Goal: Book appointment/travel/reservation

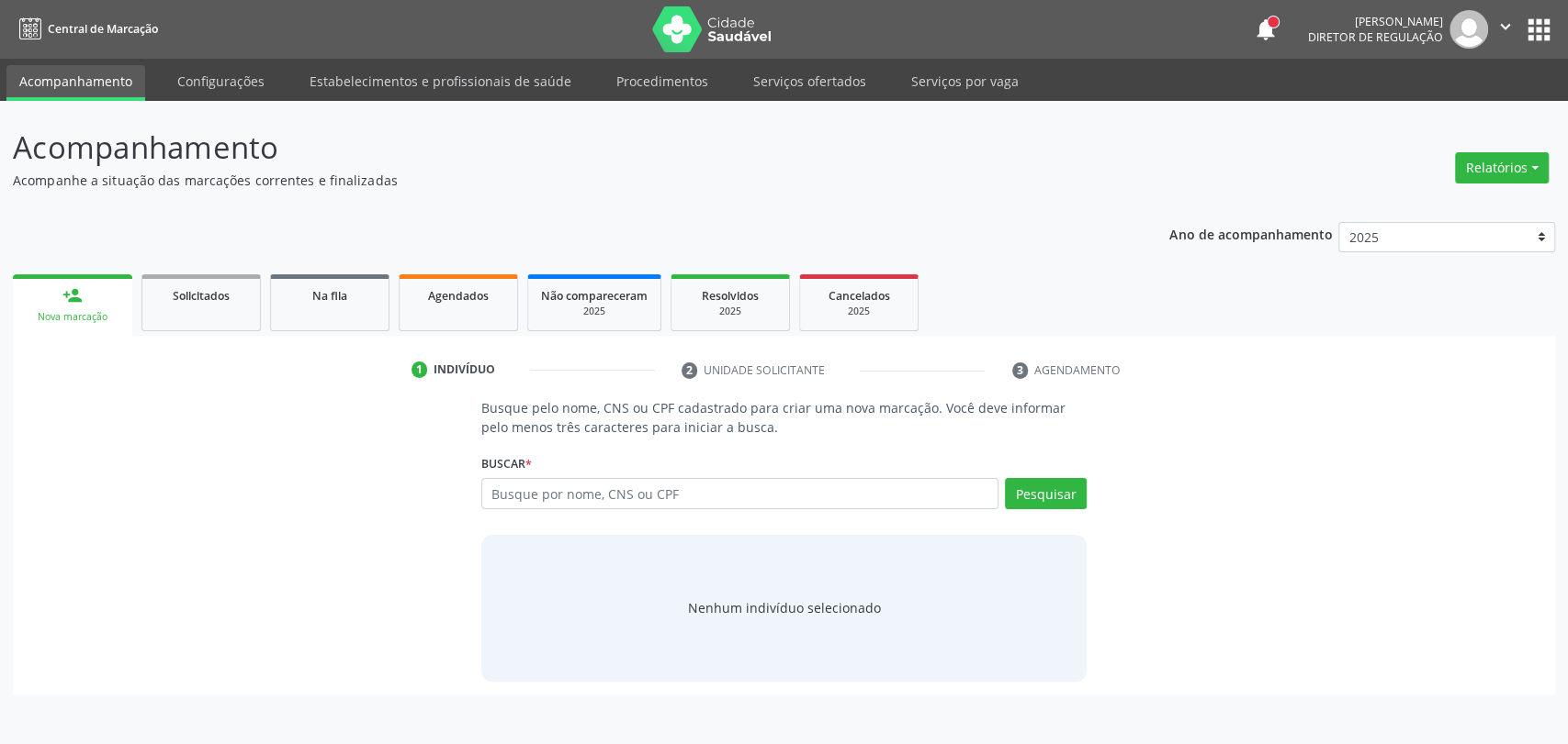
click at [726, 487] on input "text" at bounding box center [740, 494] width 518 height 31
type input "709204201042037"
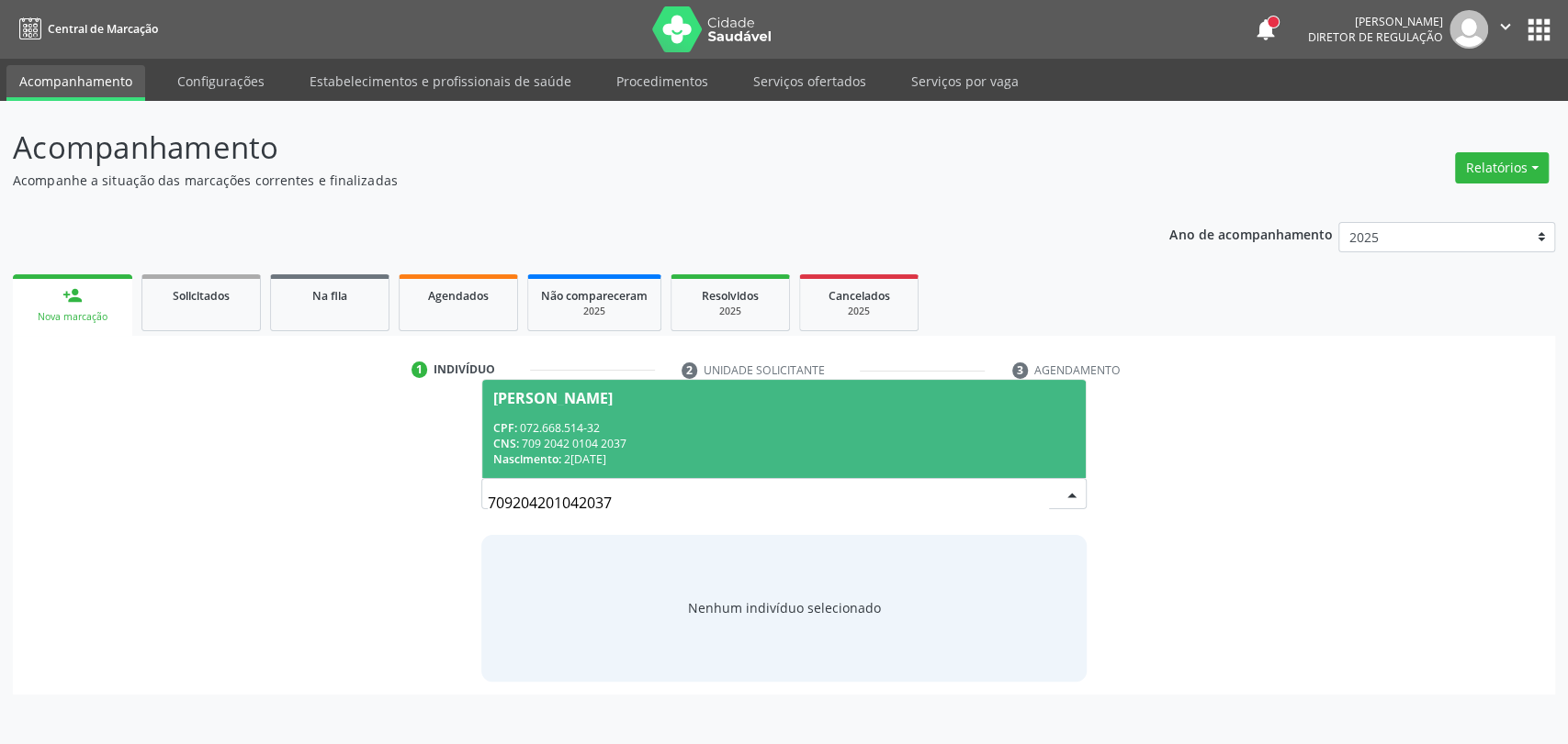
click at [874, 440] on div "CNS: 709 2042 0104 2037" at bounding box center [784, 443] width 582 height 16
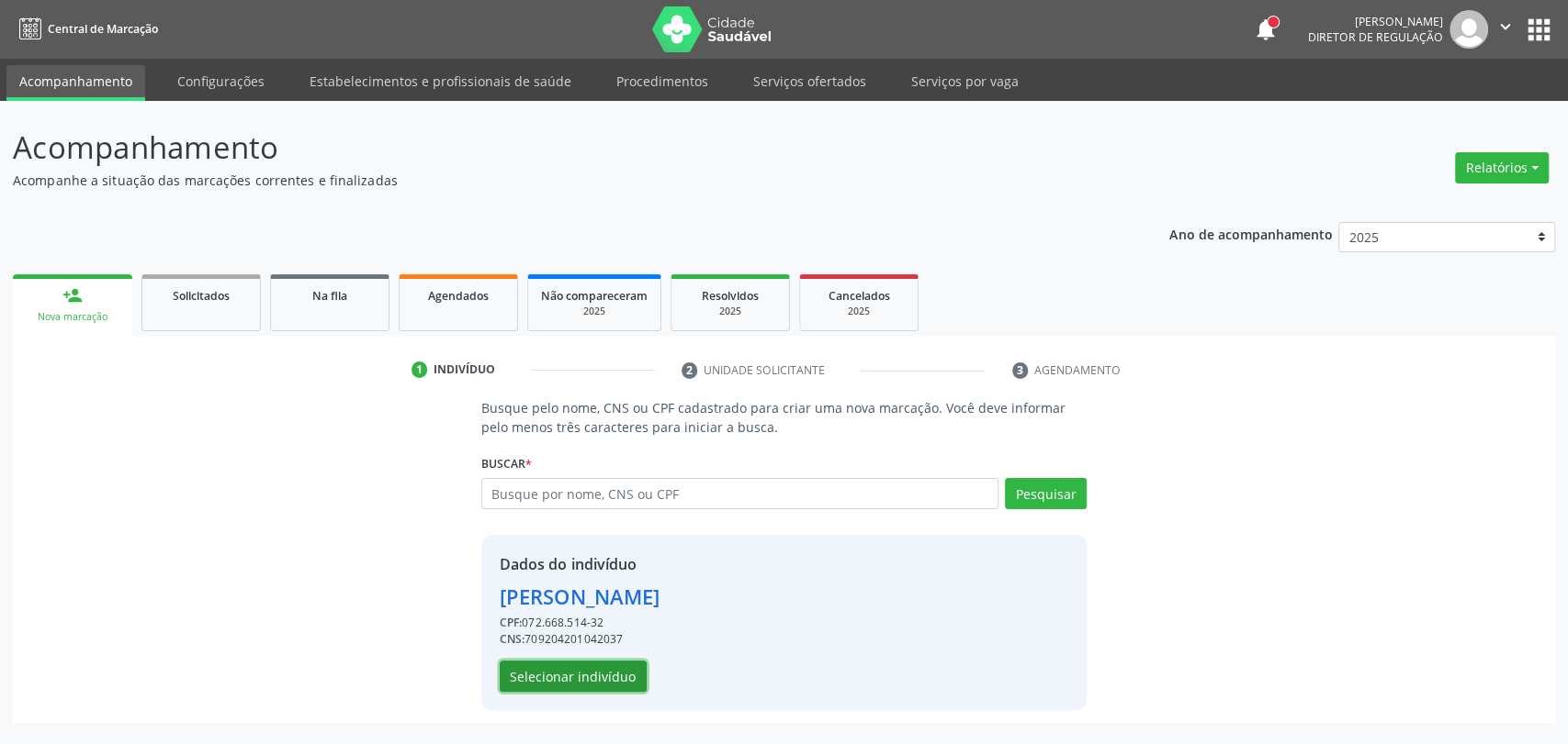
click at [612, 679] on button "Selecionar indivíduo" at bounding box center [573, 677] width 147 height 31
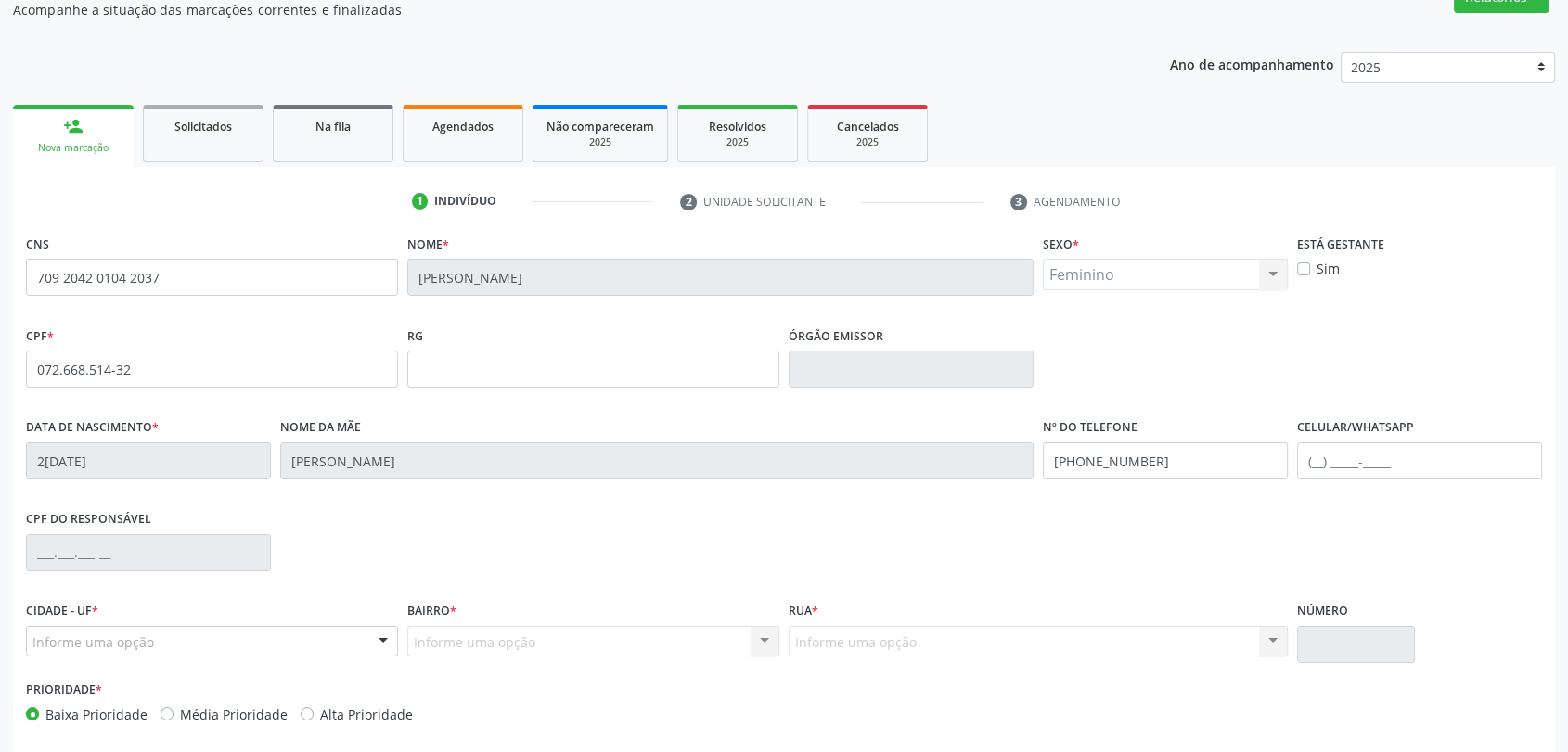
scroll to position [252, 0]
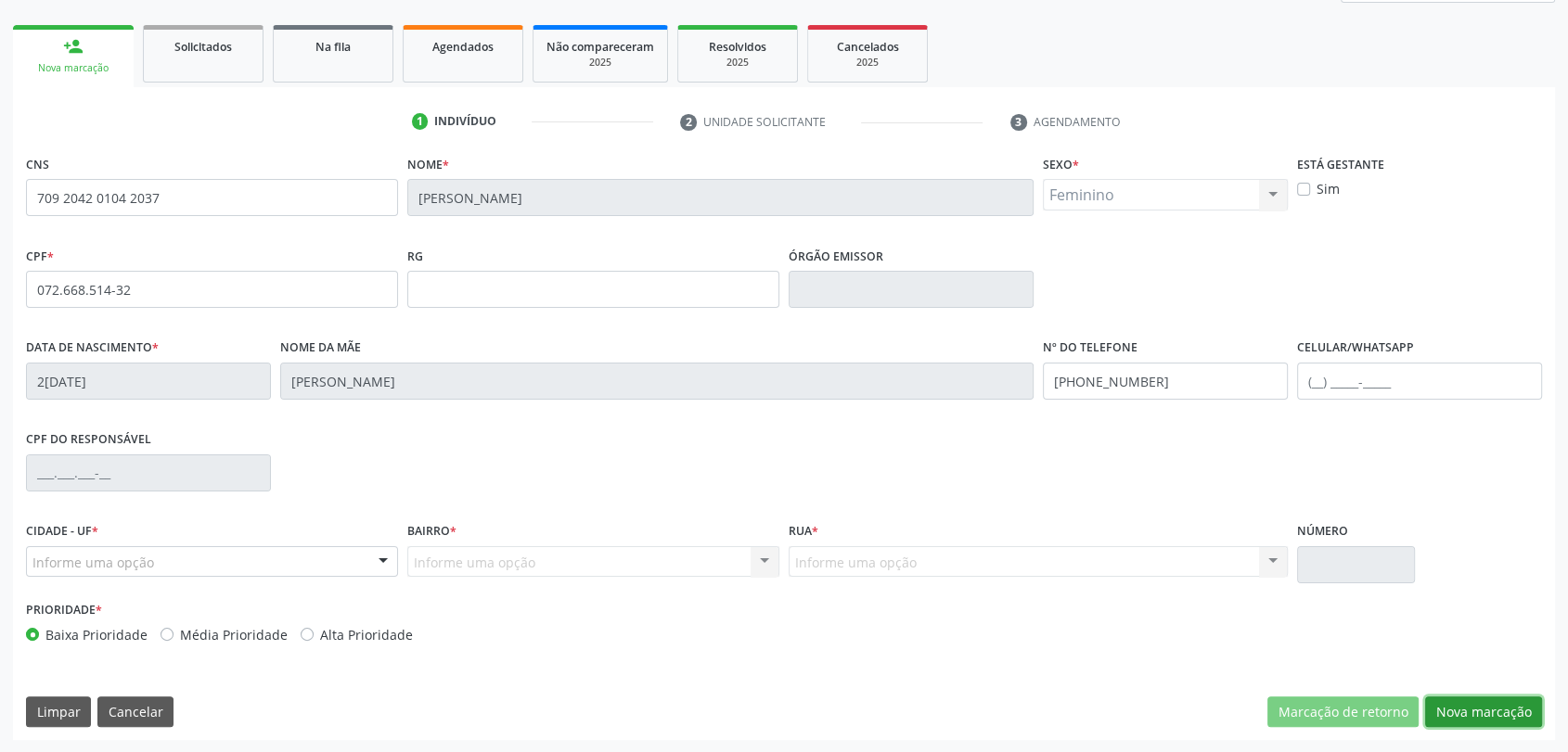
click at [1472, 722] on button "Nova marcação" at bounding box center [1483, 713] width 117 height 32
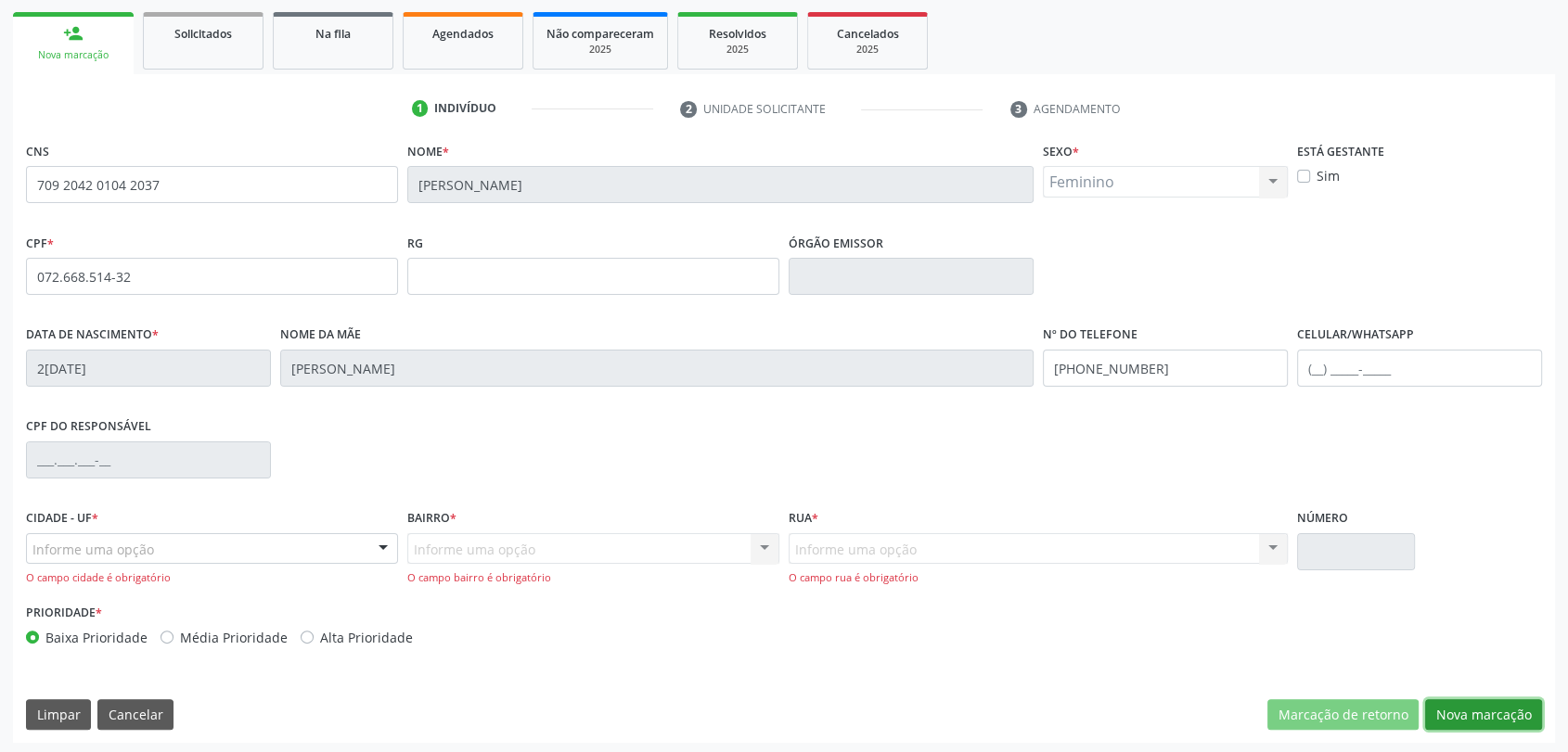
scroll to position [268, 0]
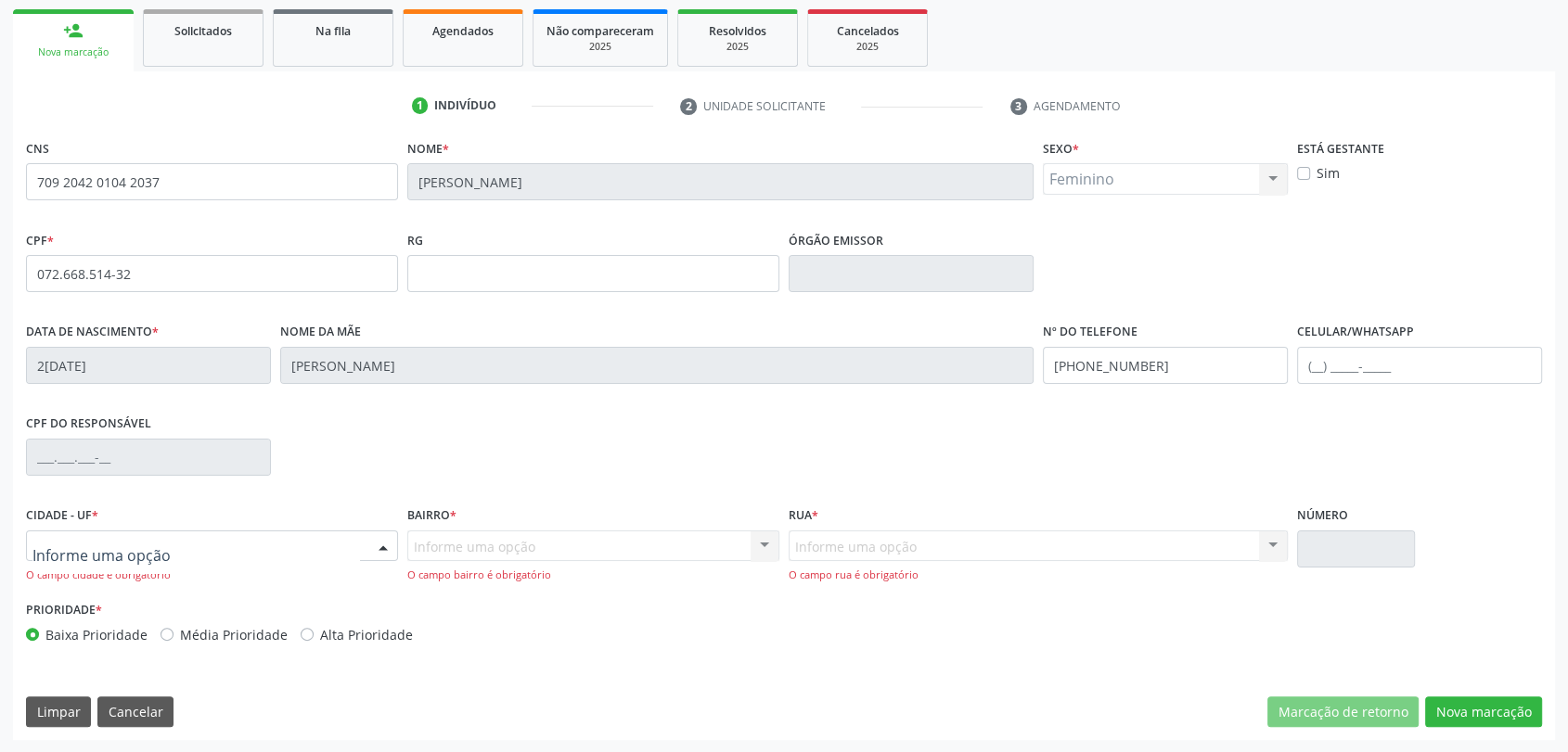
click at [278, 551] on div at bounding box center [212, 547] width 372 height 32
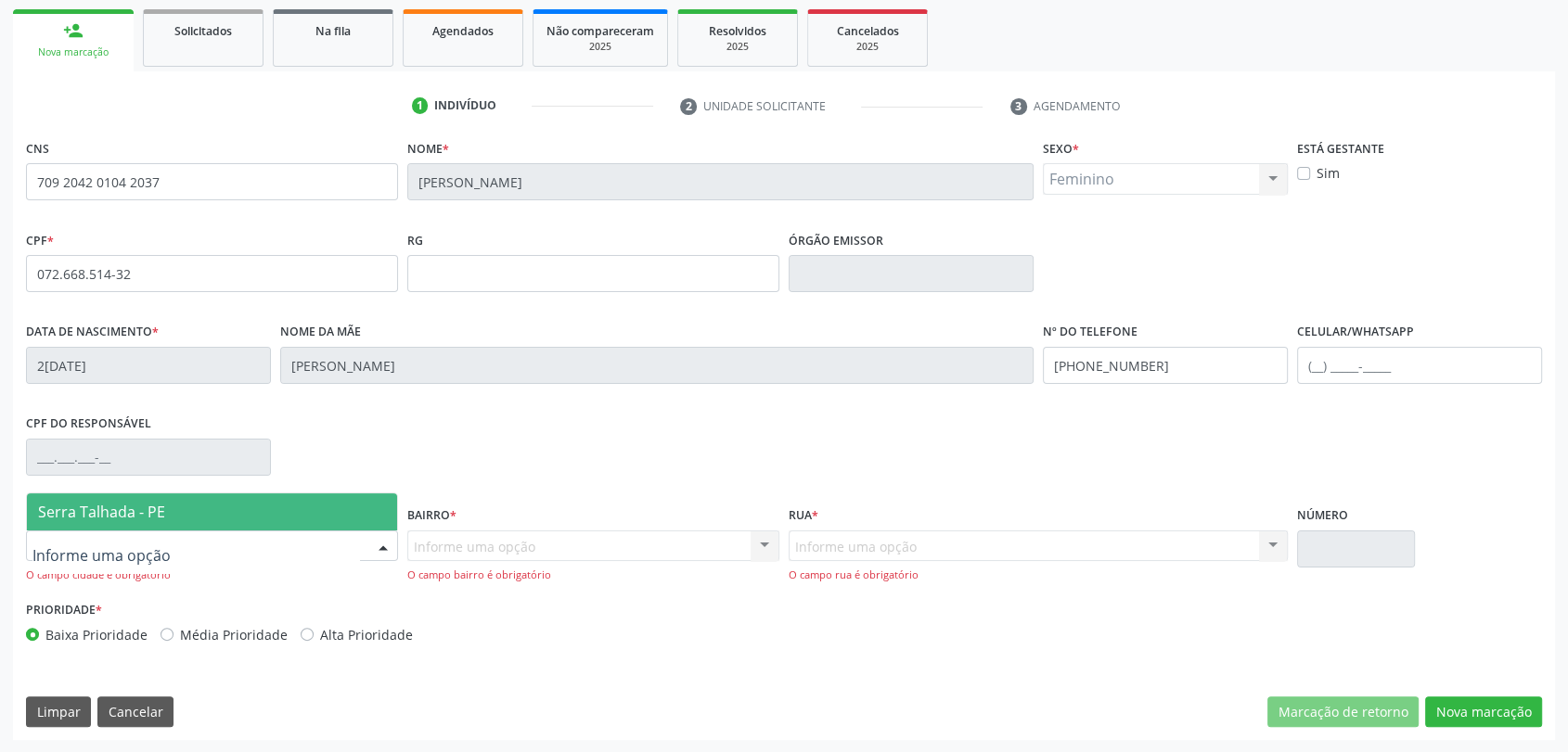
click at [251, 506] on span "Serra Talhada - PE" at bounding box center [212, 512] width 370 height 37
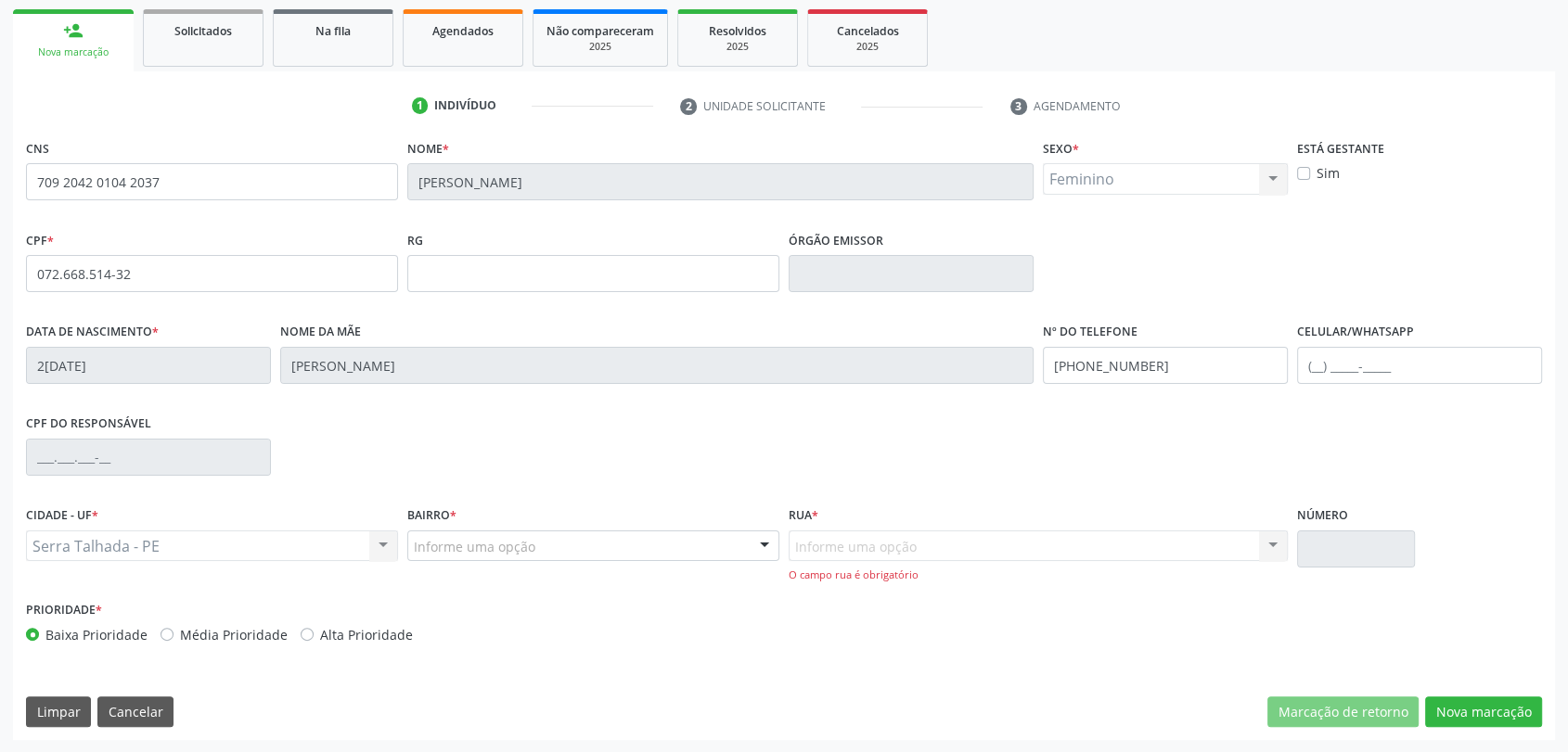
click at [507, 534] on div "Informe uma opção" at bounding box center [593, 547] width 372 height 32
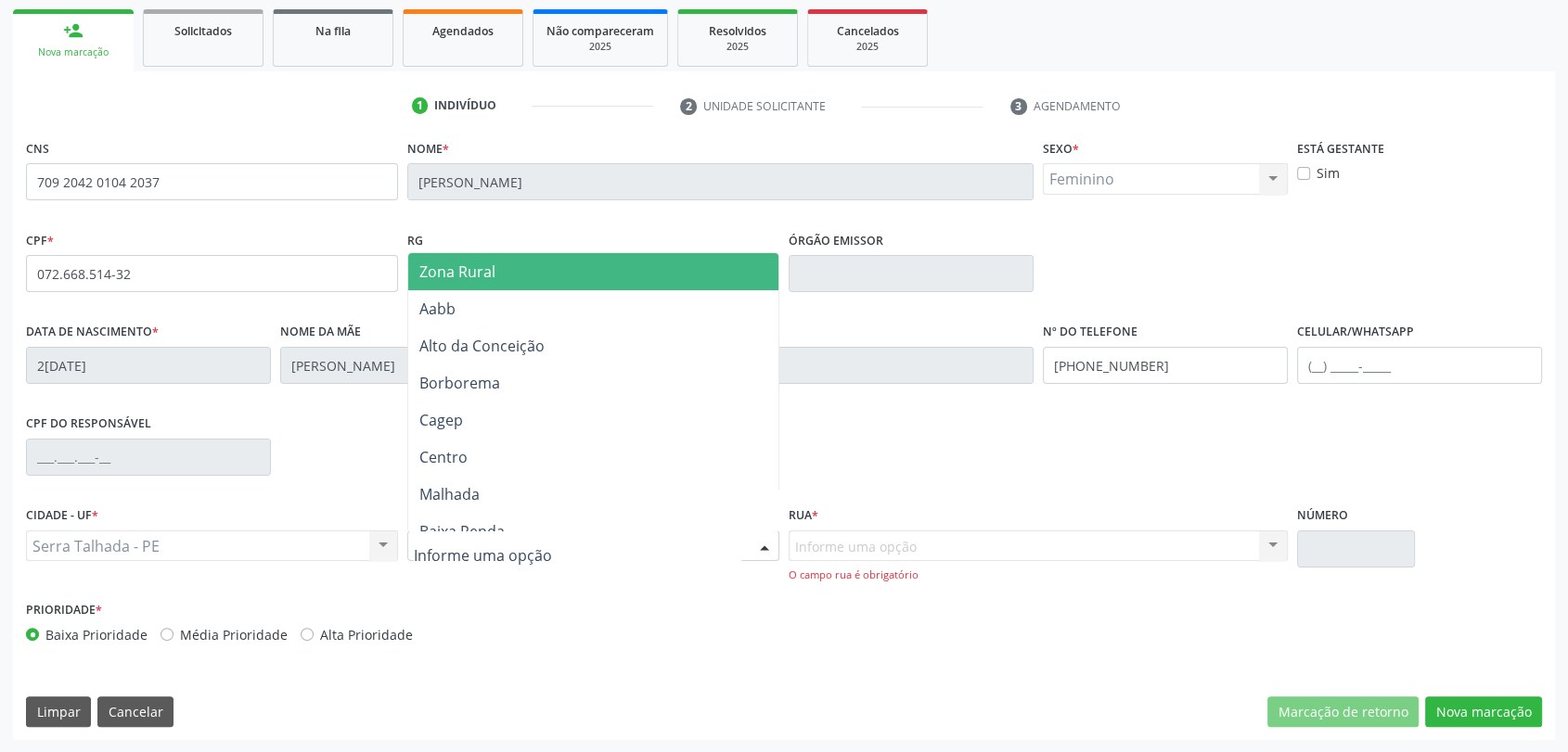
click at [509, 273] on span "Zona Rural" at bounding box center [593, 271] width 370 height 37
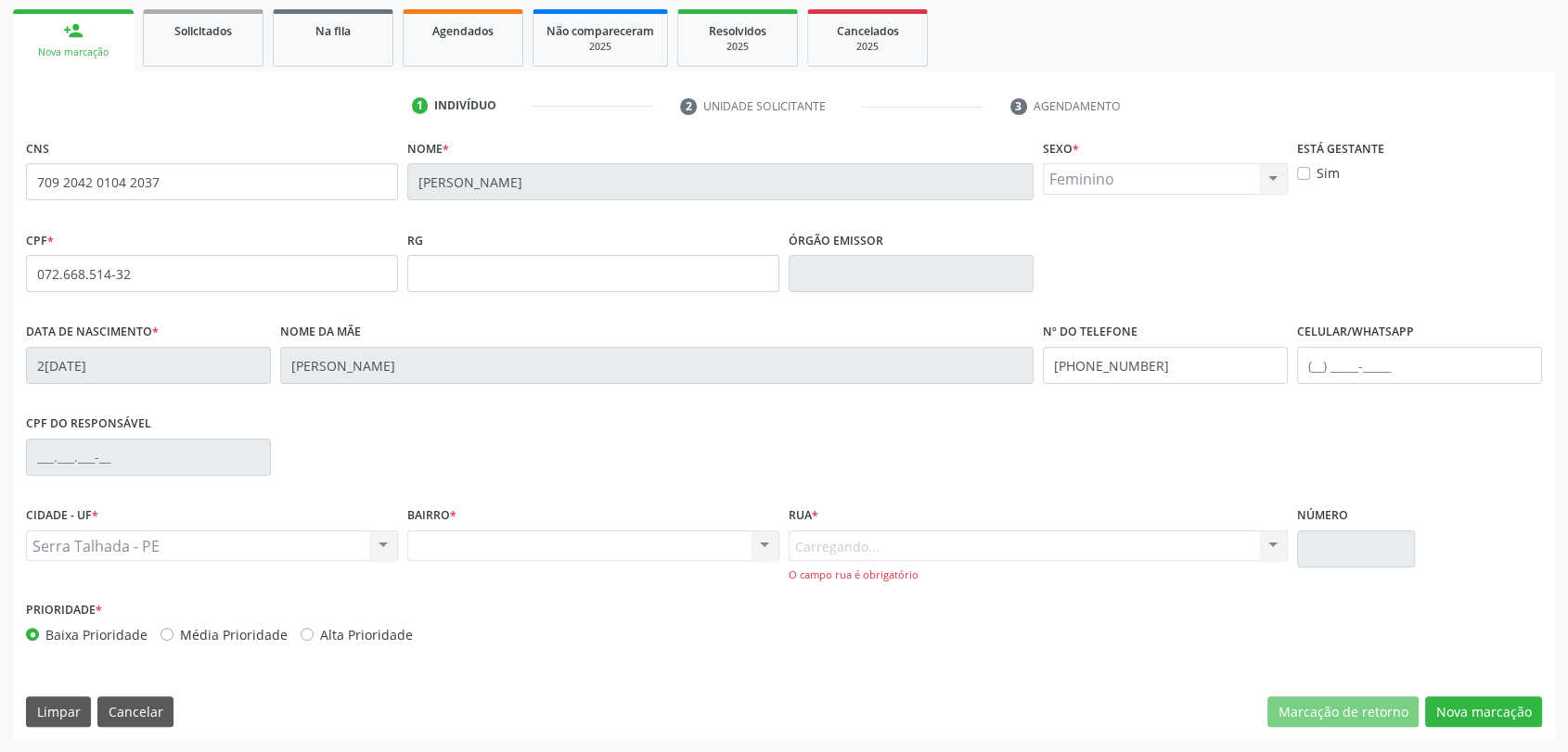
scroll to position [252, 0]
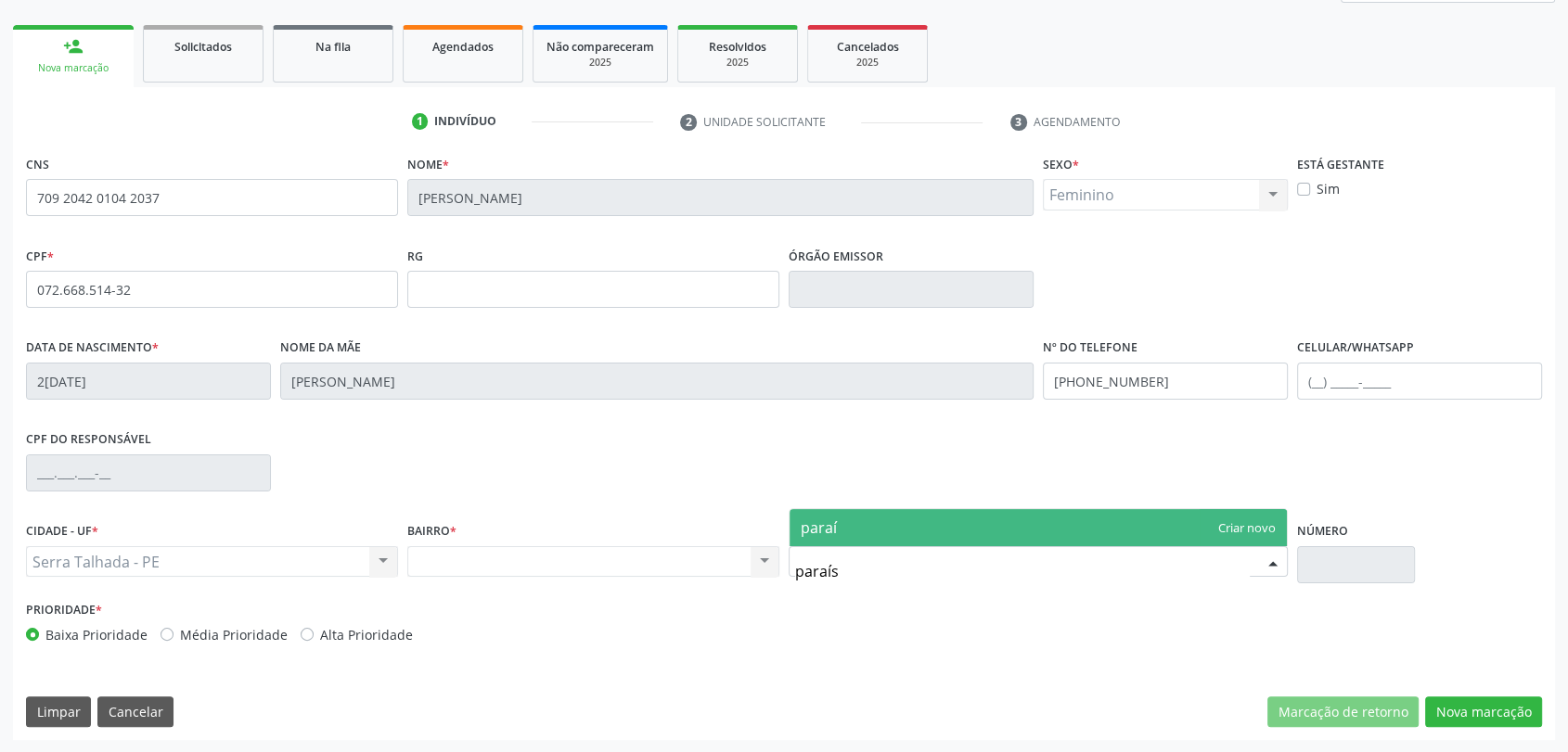
type input "paraíso"
click at [922, 536] on span "paraíso" at bounding box center [1037, 528] width 497 height 37
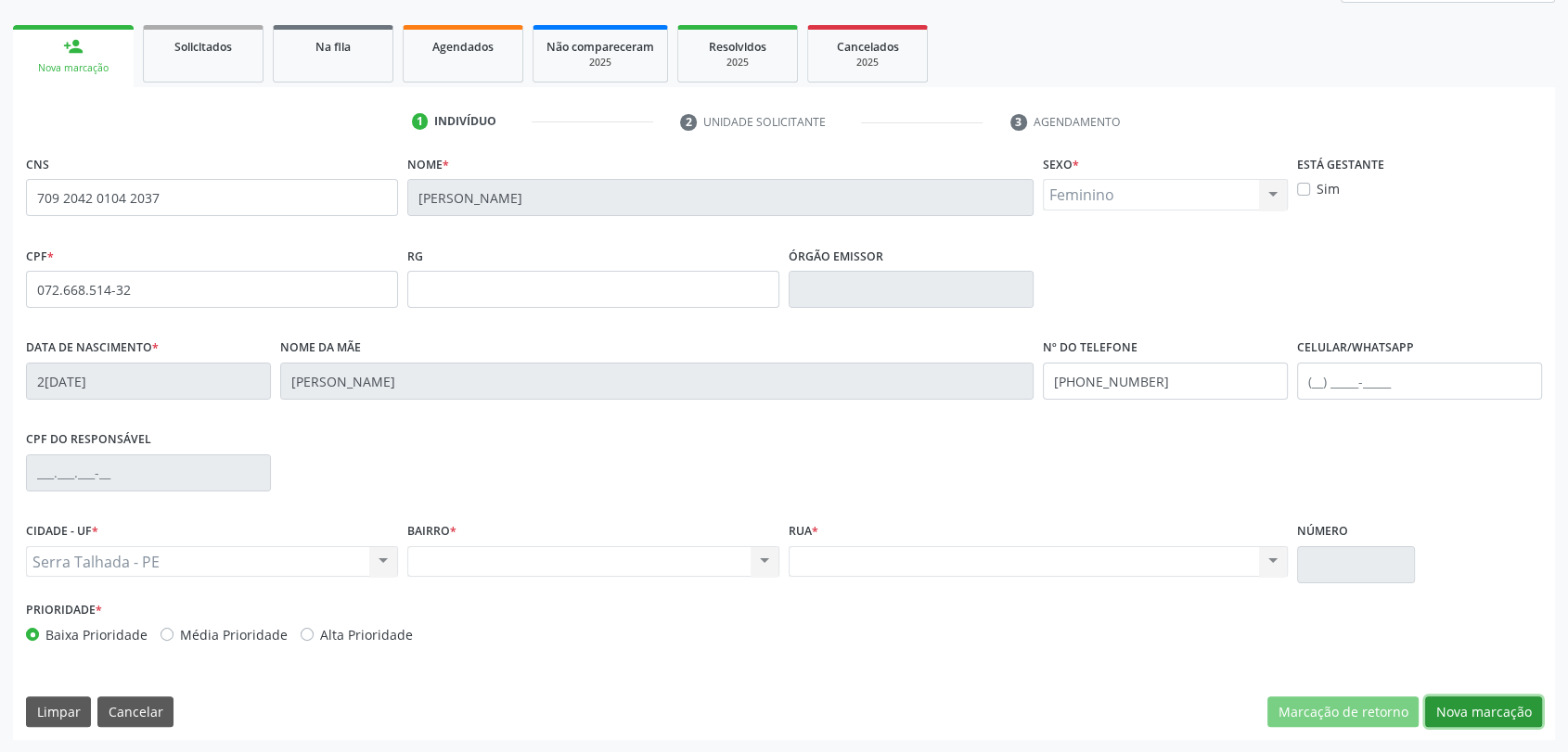
click at [1459, 706] on button "Nova marcação" at bounding box center [1483, 713] width 117 height 32
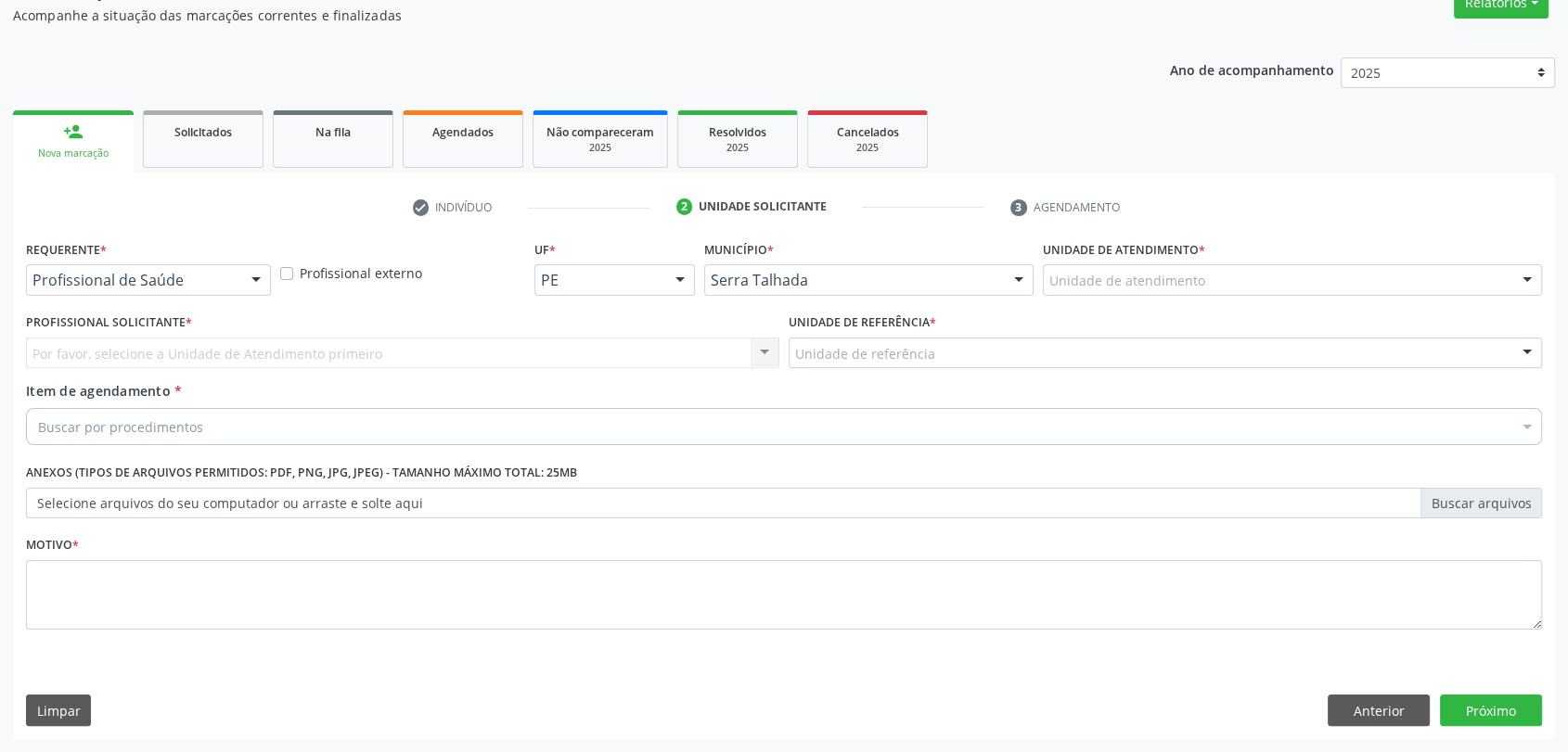
scroll to position [166, 0]
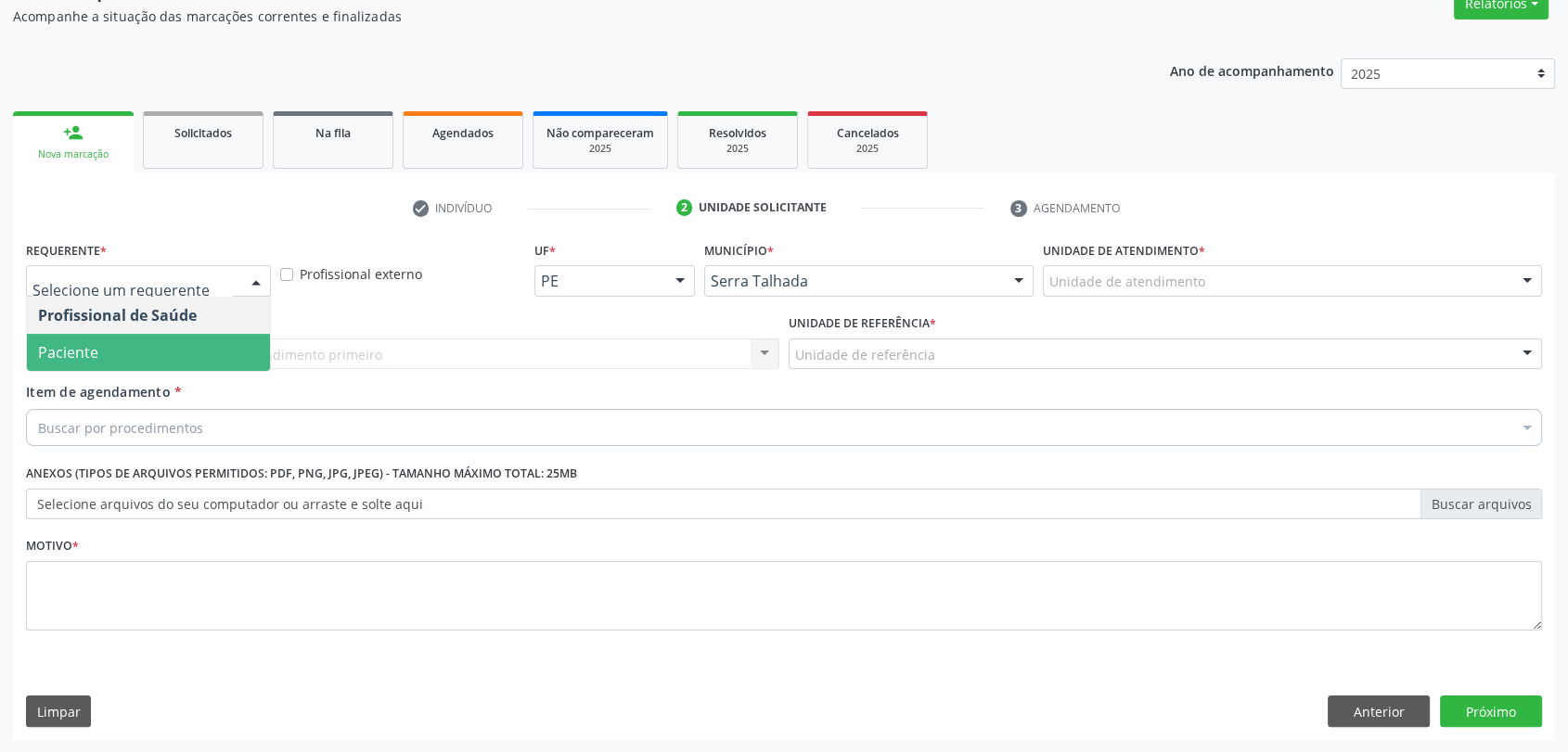
click at [105, 336] on span "Paciente" at bounding box center [149, 352] width 244 height 37
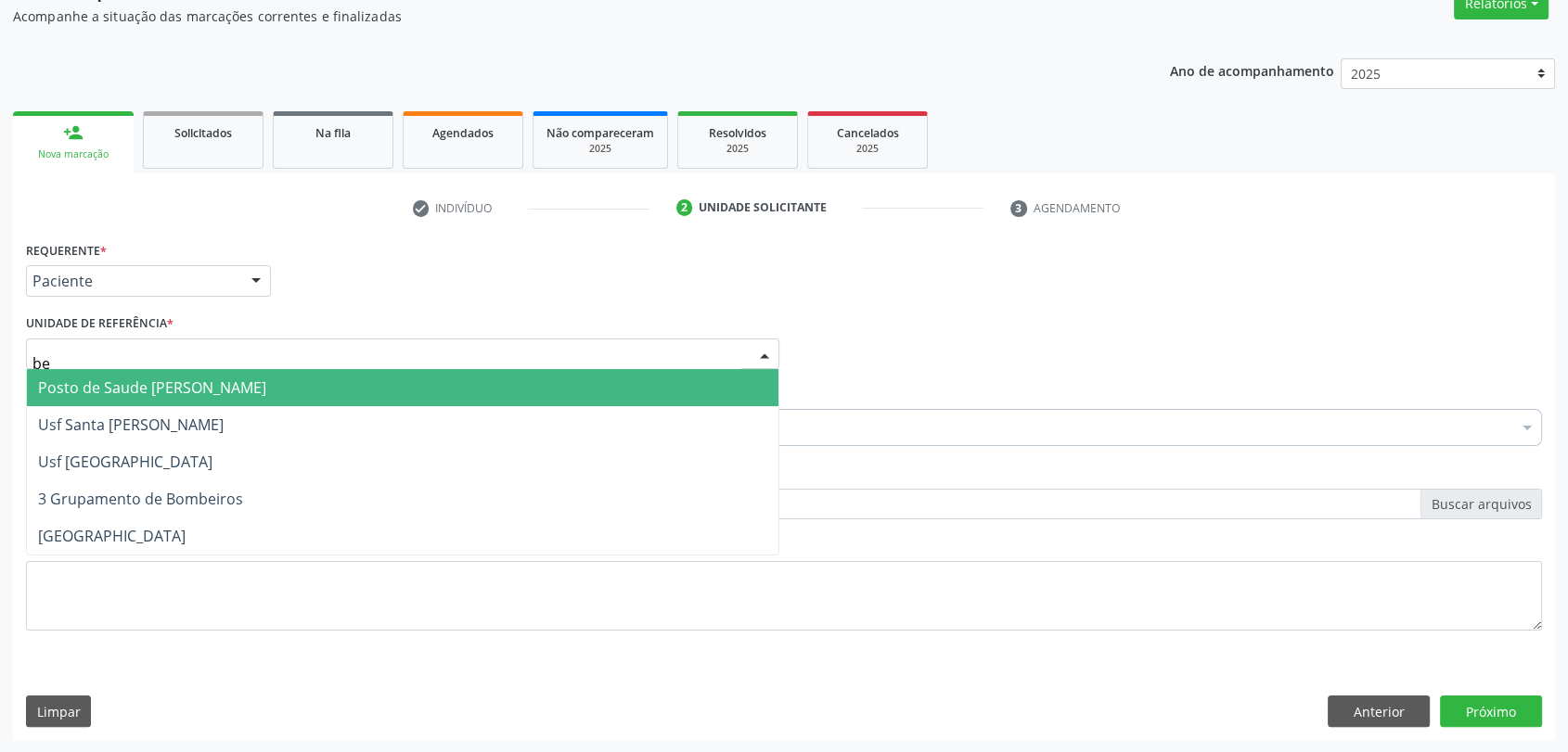
type input "ber"
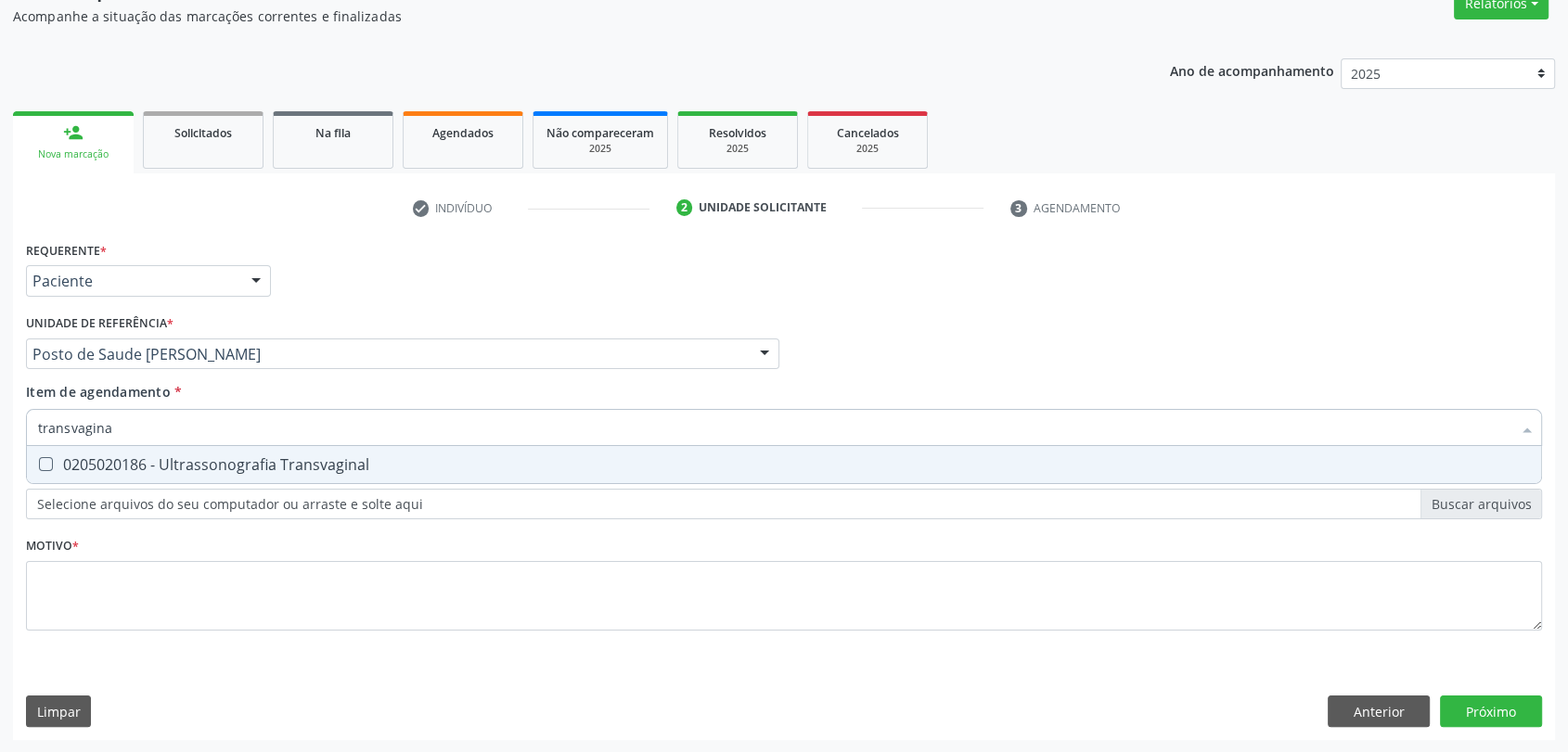
type input "transvaginal"
click at [122, 468] on div "0205020186 - Ultrassonografia Transvaginal" at bounding box center [784, 465] width 1492 height 15
checkbox Transvaginal "true"
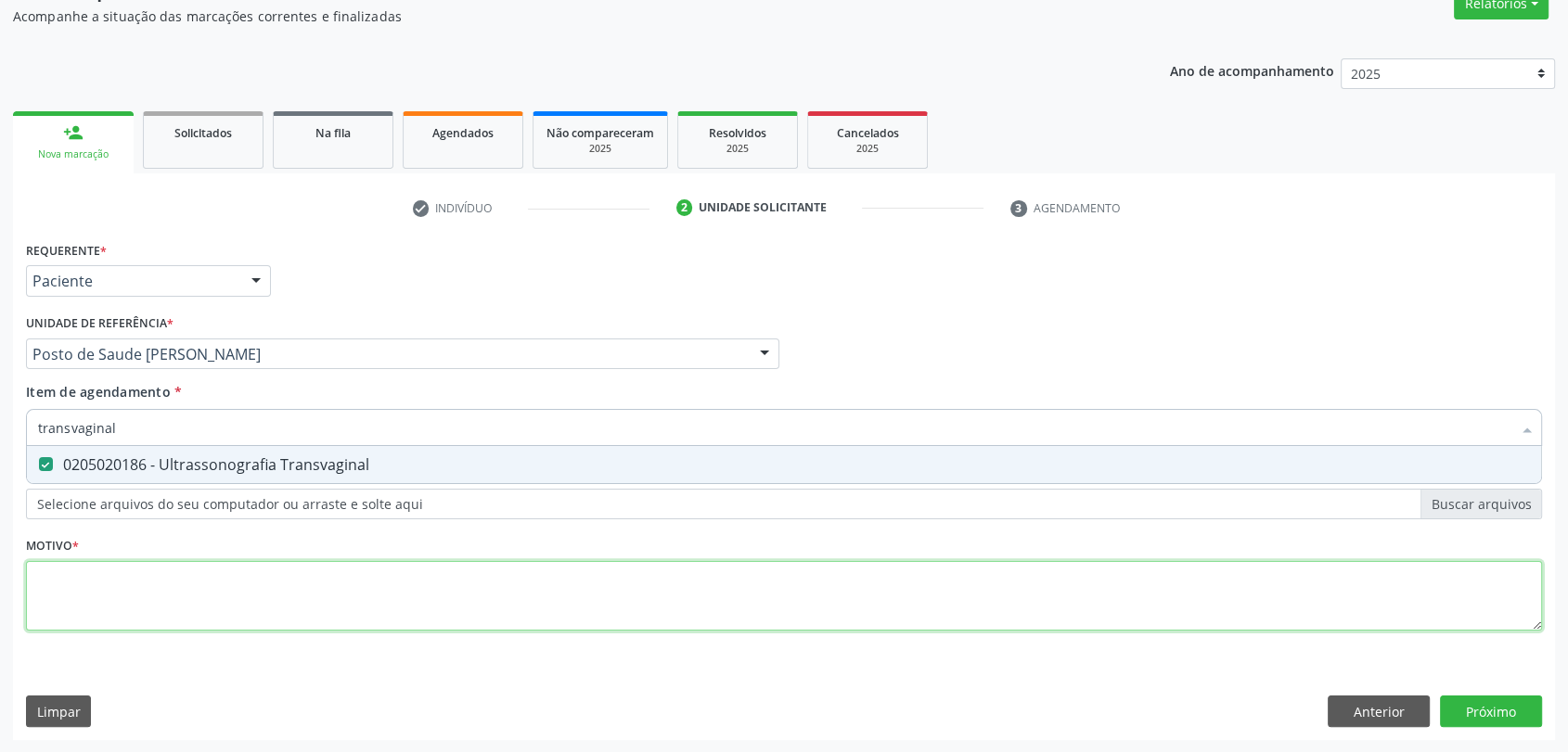
click at [122, 591] on div "Requerente * Paciente Profissional de Saúde Paciente Nenhum resultado encontrad…" at bounding box center [784, 447] width 1516 height 420
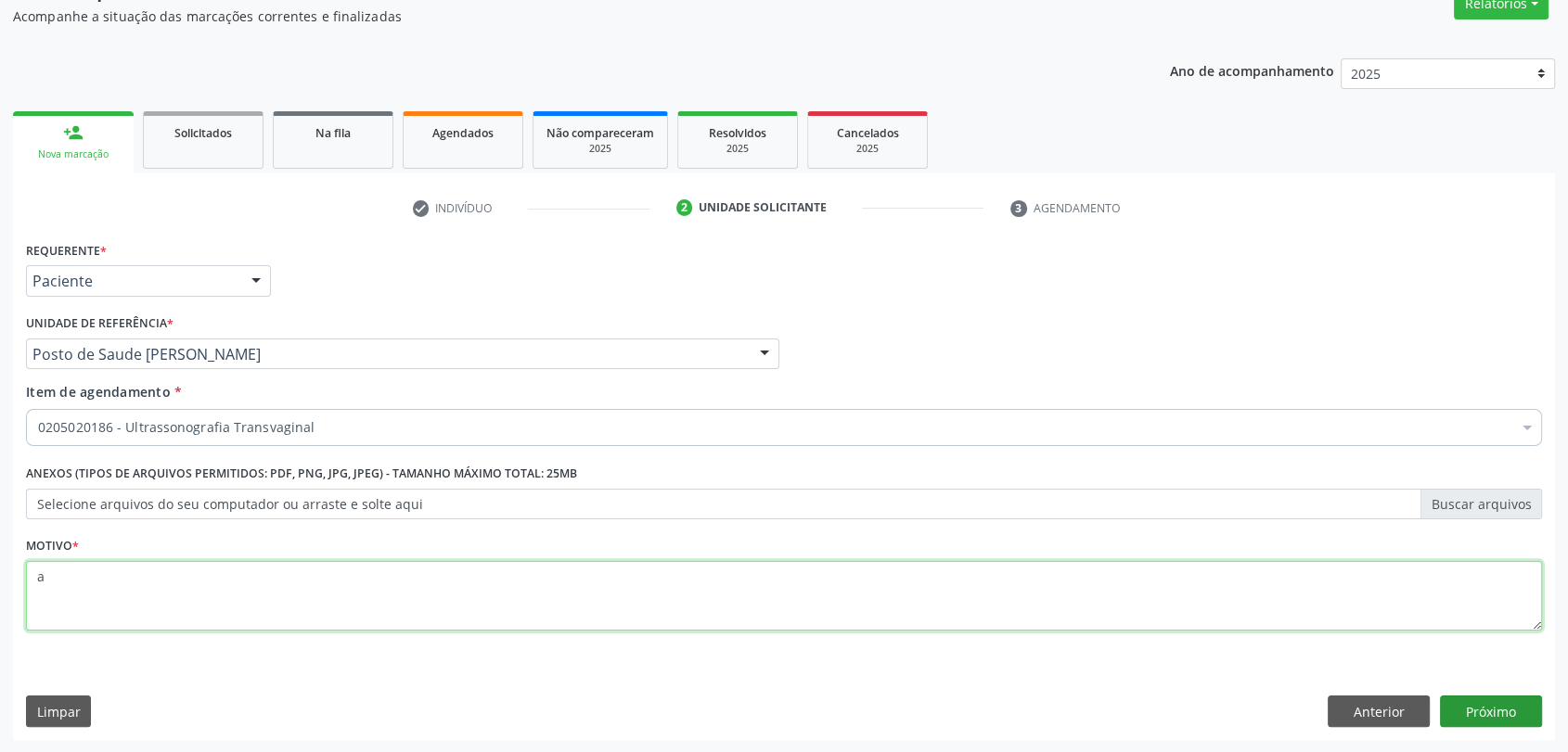
type textarea "a"
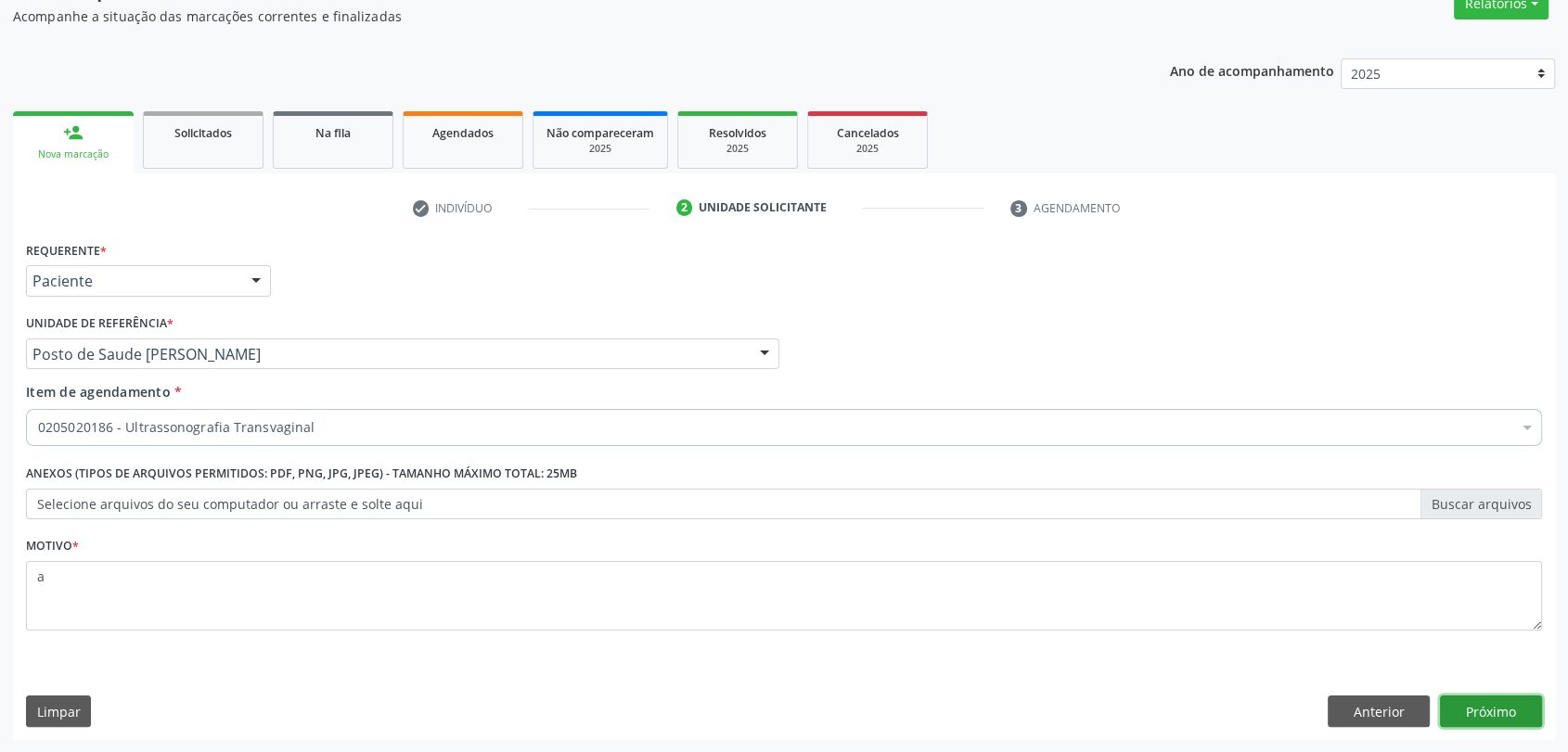
click at [1469, 712] on button "Próximo" at bounding box center [1491, 712] width 102 height 32
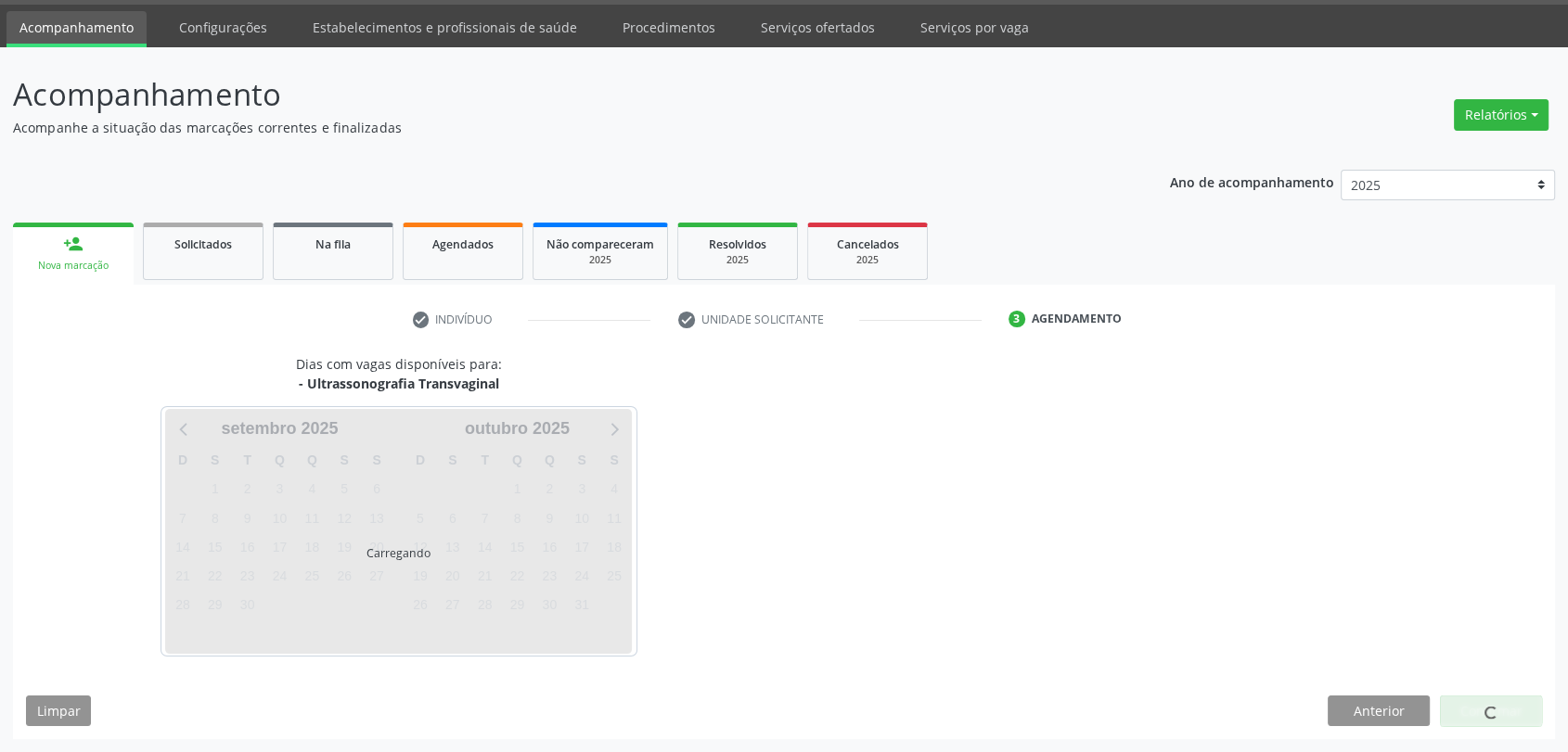
scroll to position [54, 0]
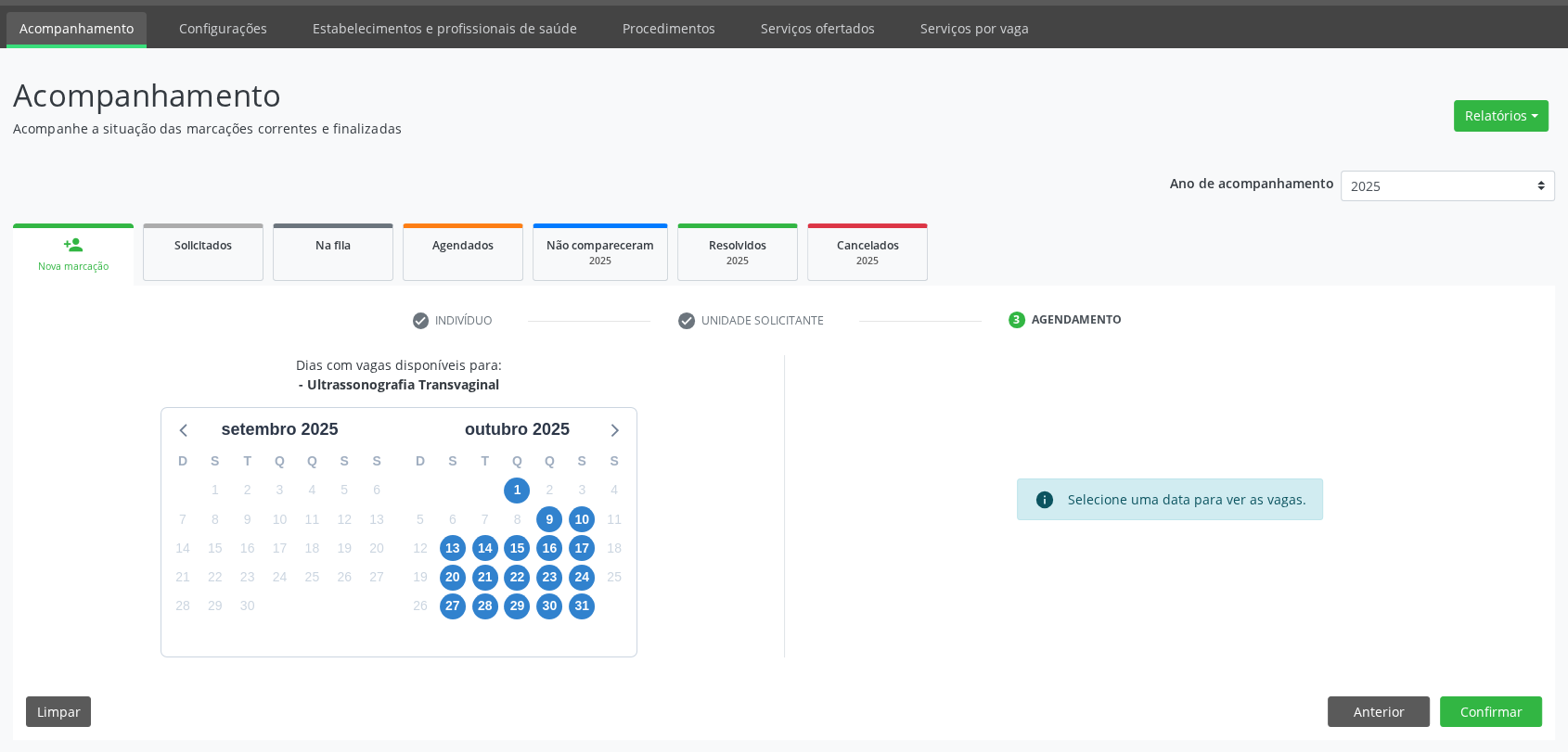
click at [525, 500] on div "1" at bounding box center [517, 490] width 26 height 29
click at [514, 488] on span "1" at bounding box center [517, 491] width 26 height 26
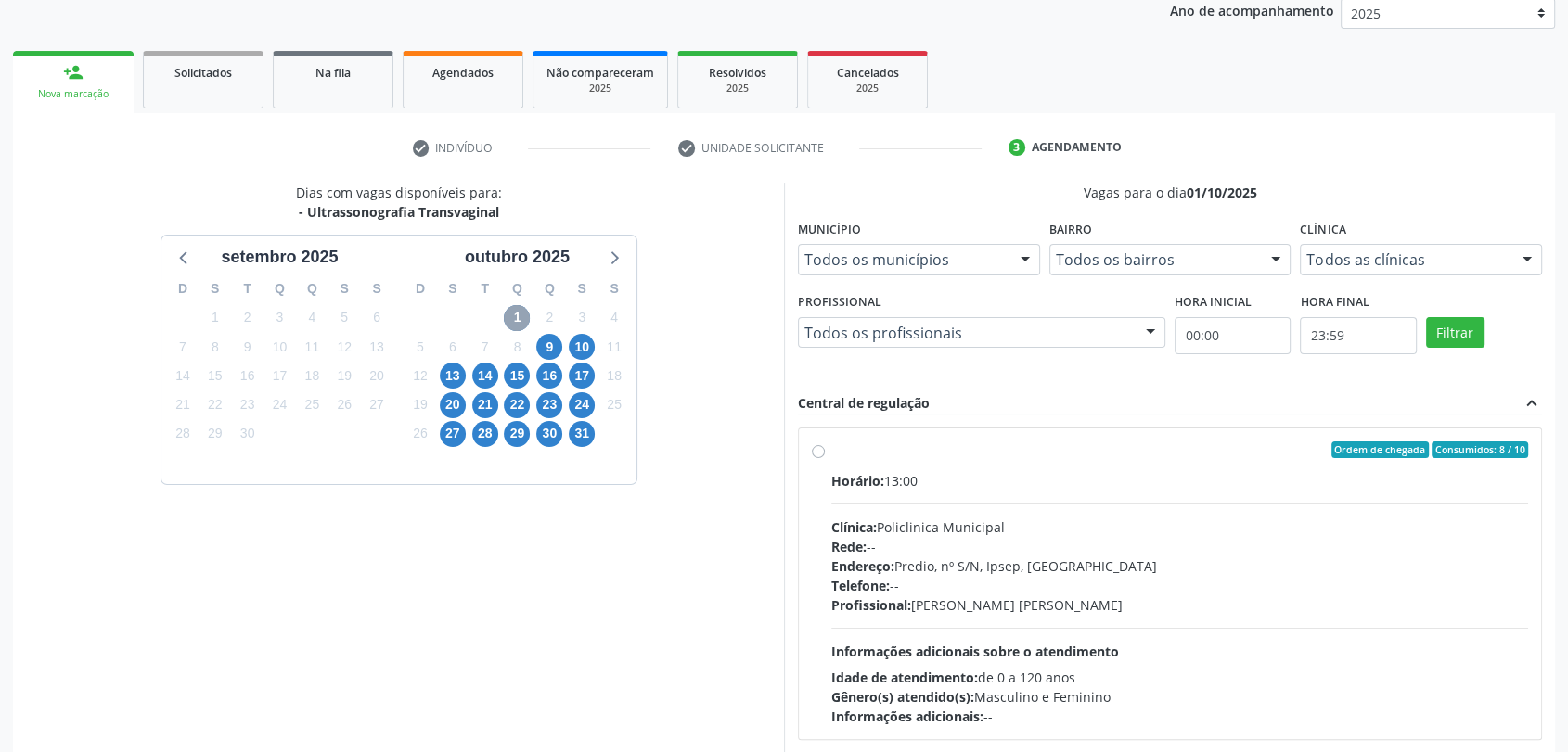
scroll to position [322, 0]
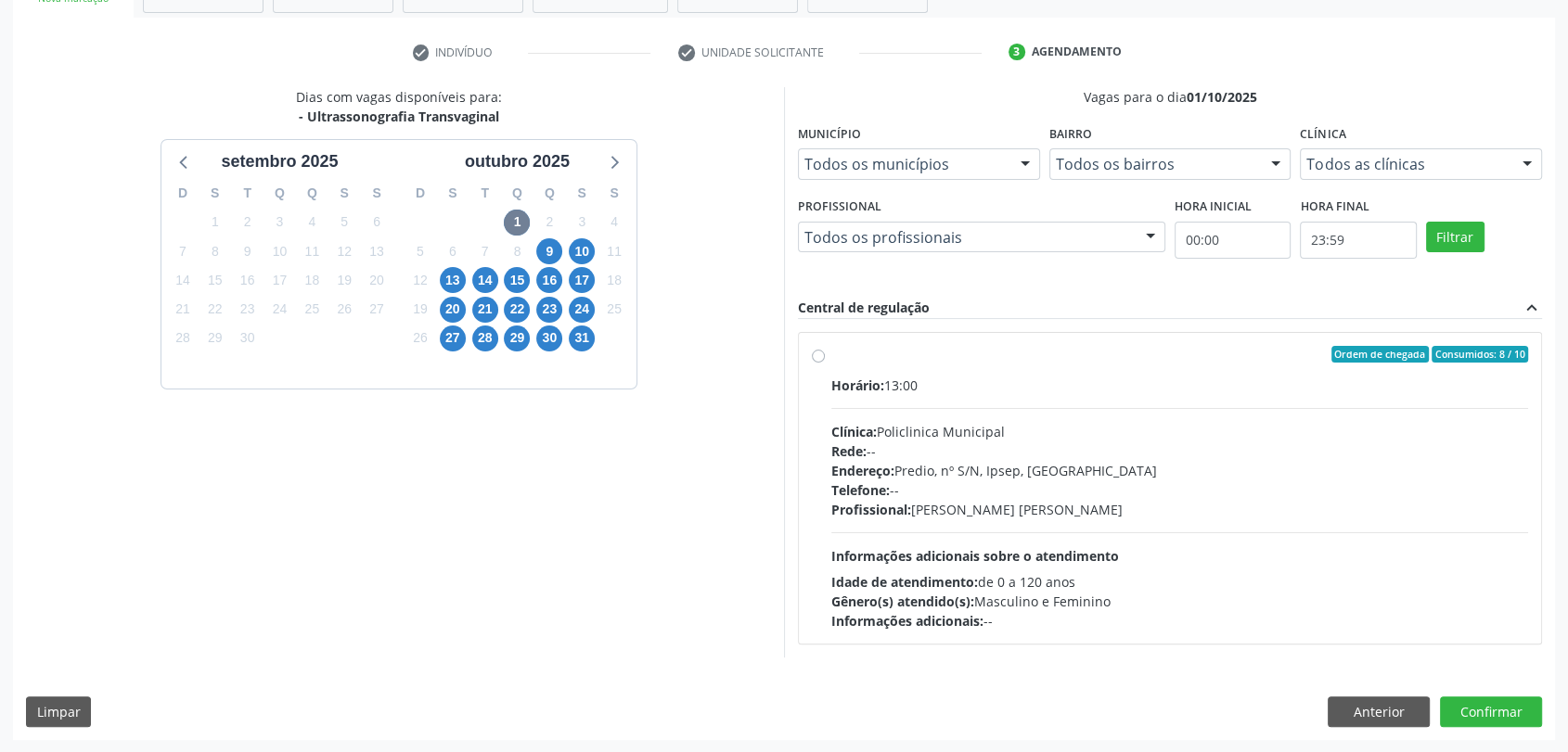
click at [949, 428] on div "Clínica: Policlinica Municipal" at bounding box center [1179, 431] width 697 height 20
click at [824, 363] on input "Ordem de chegada Consumidos: 8 / 10 Horário: 13:00 Clínica: Policlinica Municip…" at bounding box center [818, 354] width 13 height 17
radio input "true"
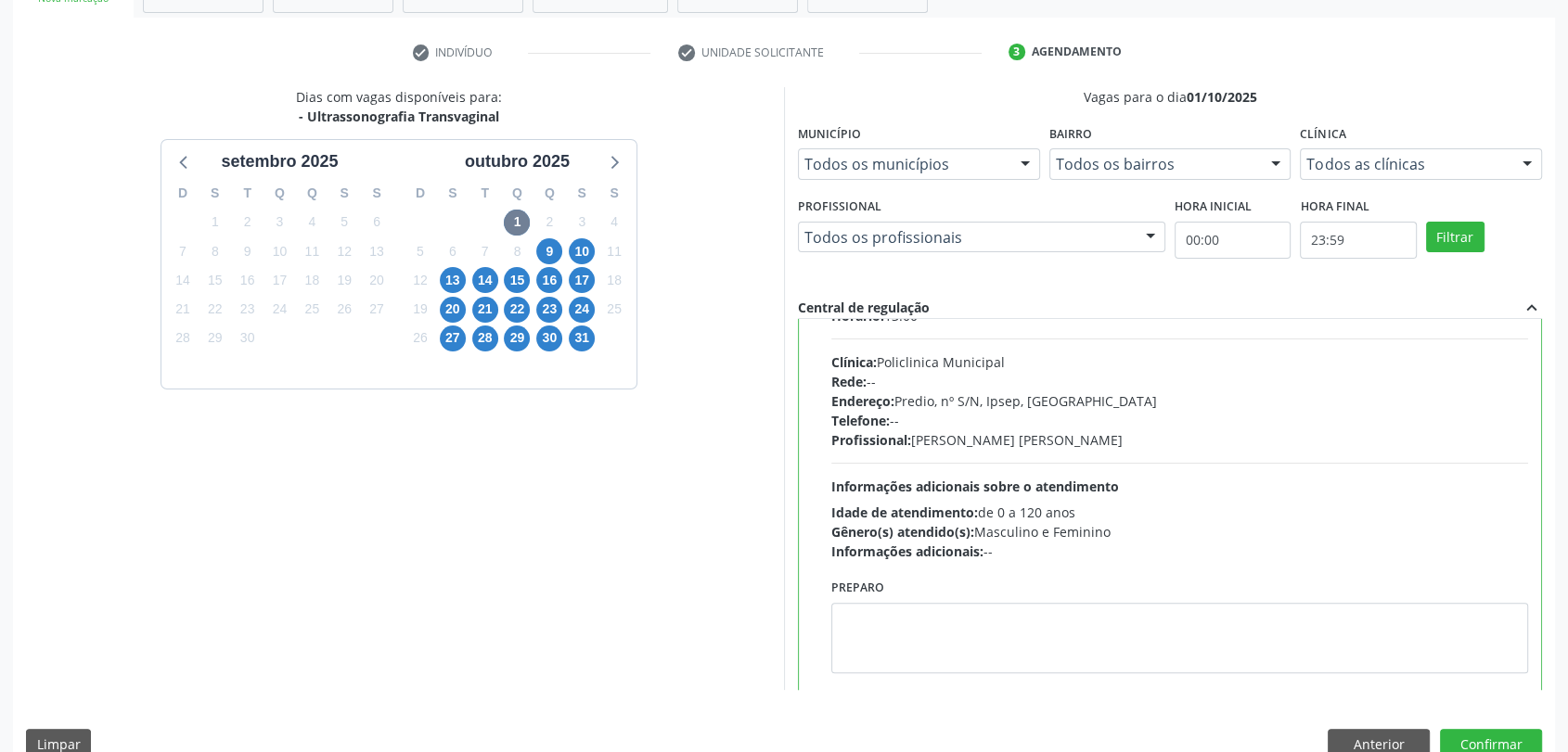
scroll to position [91, 0]
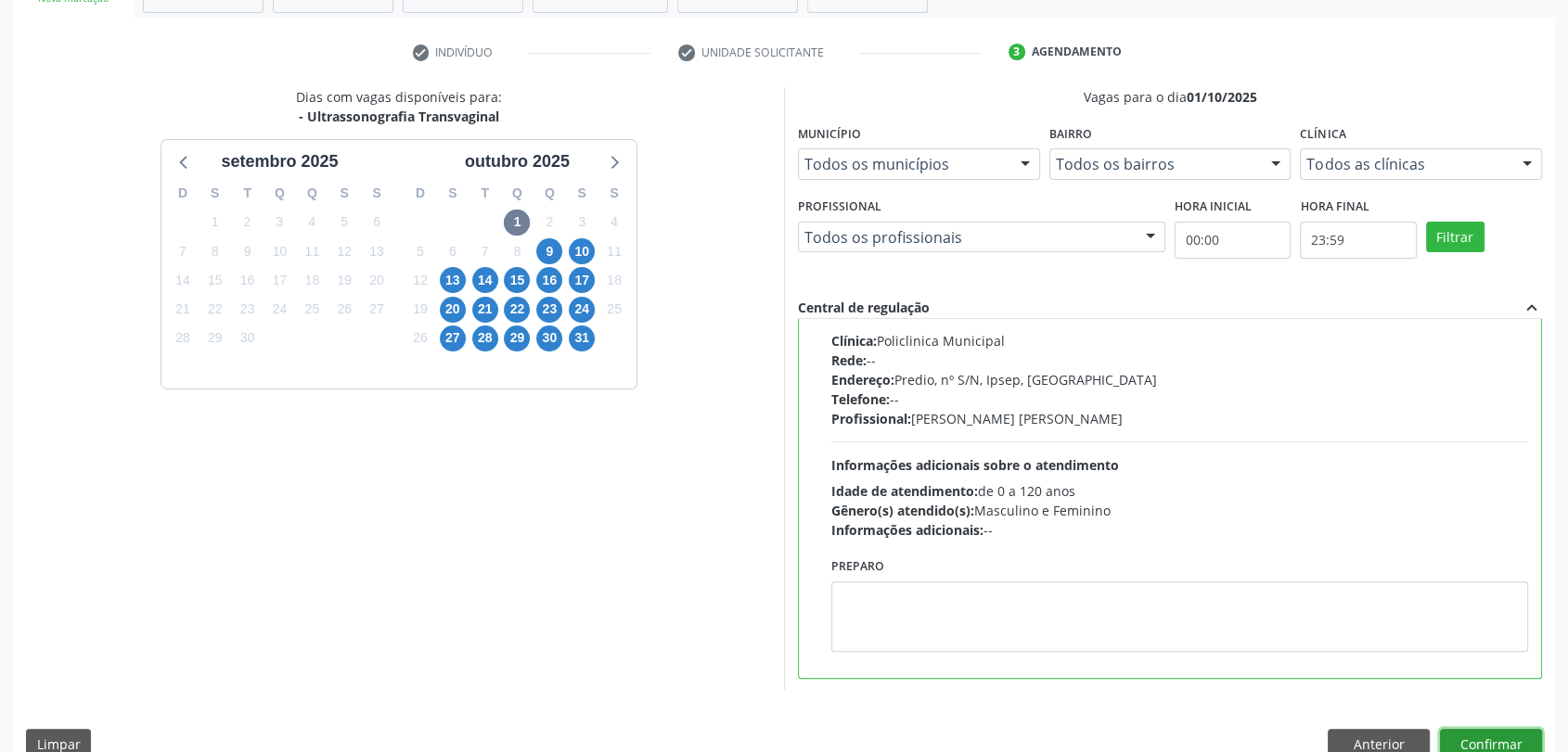
click at [1522, 732] on button "Confirmar" at bounding box center [1491, 745] width 102 height 32
